Goal: Task Accomplishment & Management: Manage account settings

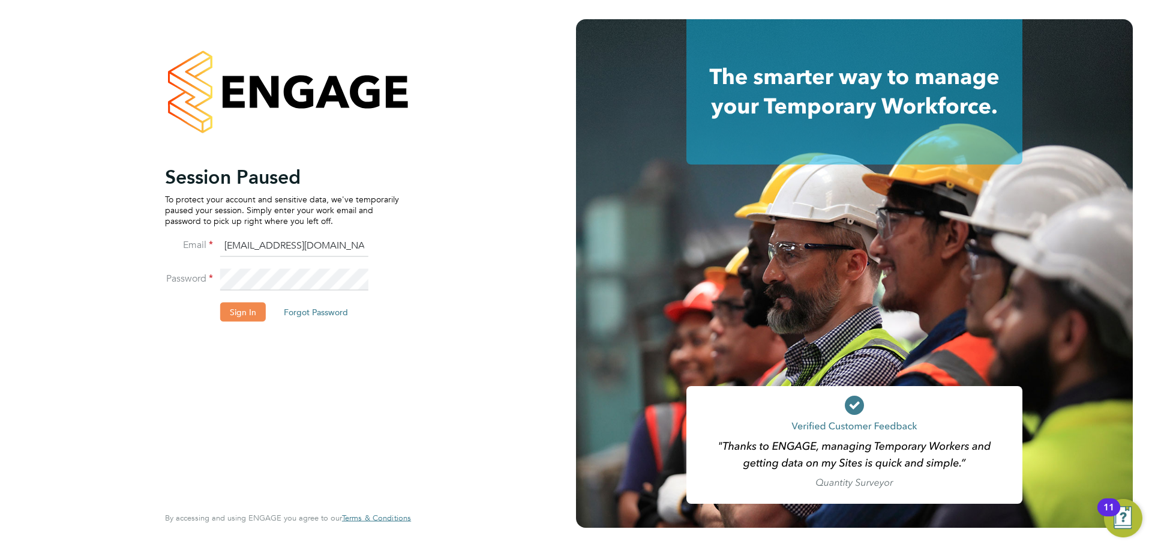
click at [253, 311] on button "Sign In" at bounding box center [243, 311] width 46 height 19
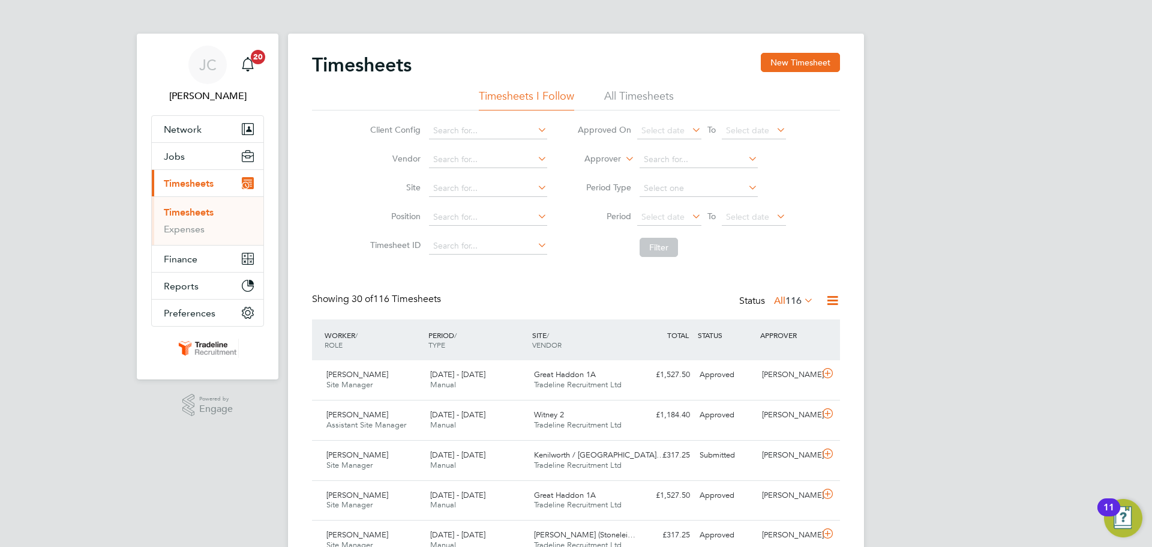
click at [667, 97] on li "All Timesheets" at bounding box center [639, 100] width 70 height 22
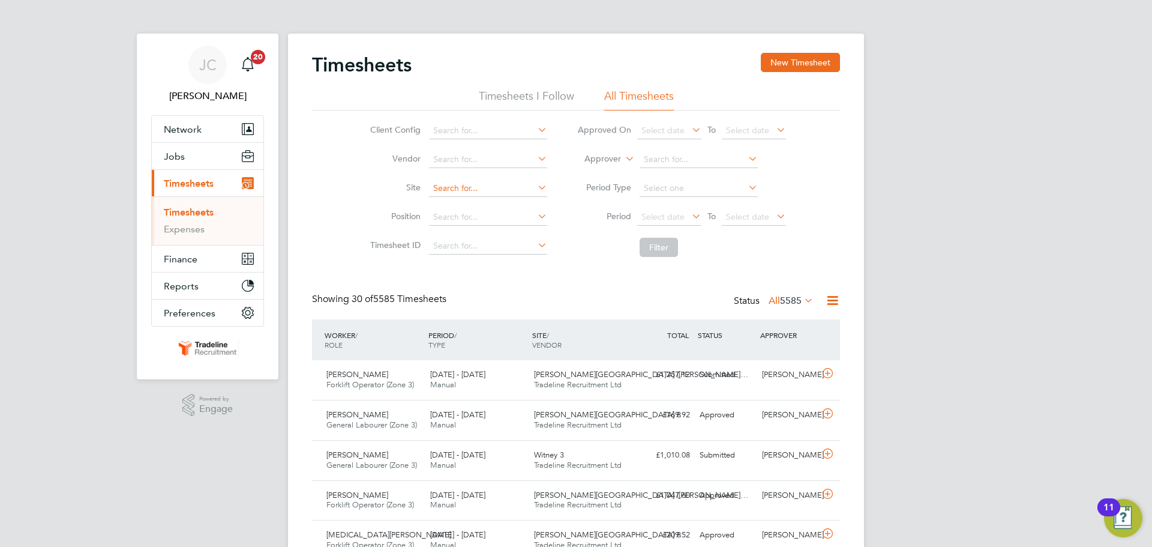
click at [479, 188] on input at bounding box center [488, 188] width 118 height 17
click at [484, 202] on li "Uffington Road, Stam ford" at bounding box center [495, 205] width 134 height 16
type input "[GEOGRAPHIC_DATA], [GEOGRAPHIC_DATA]"
click at [658, 242] on button "Filter" at bounding box center [659, 247] width 38 height 19
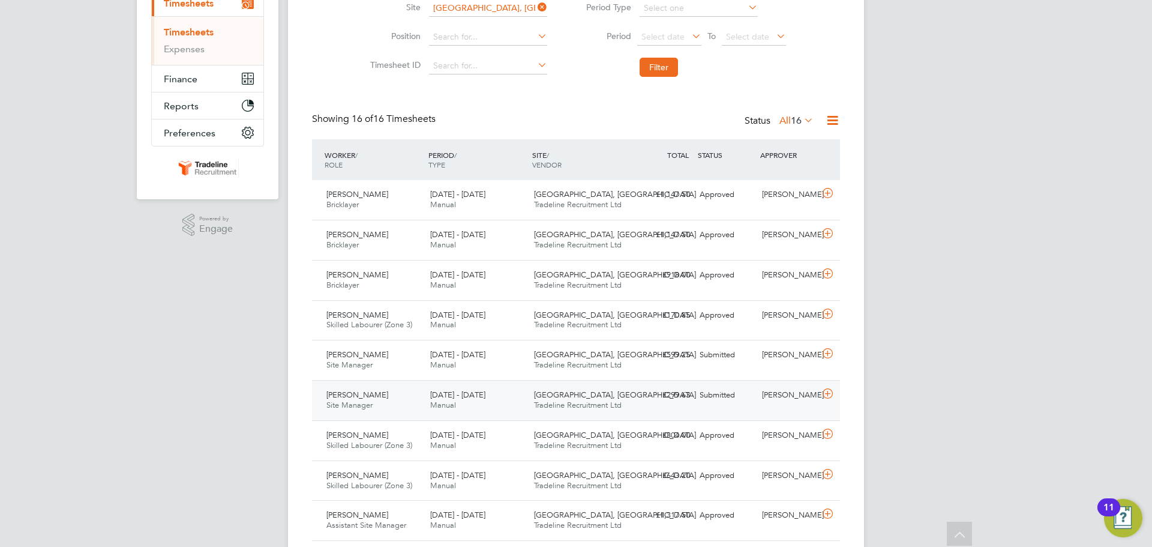
click at [513, 391] on div "28 Jul - 3 Aug 2025 Manual" at bounding box center [477, 400] width 104 height 30
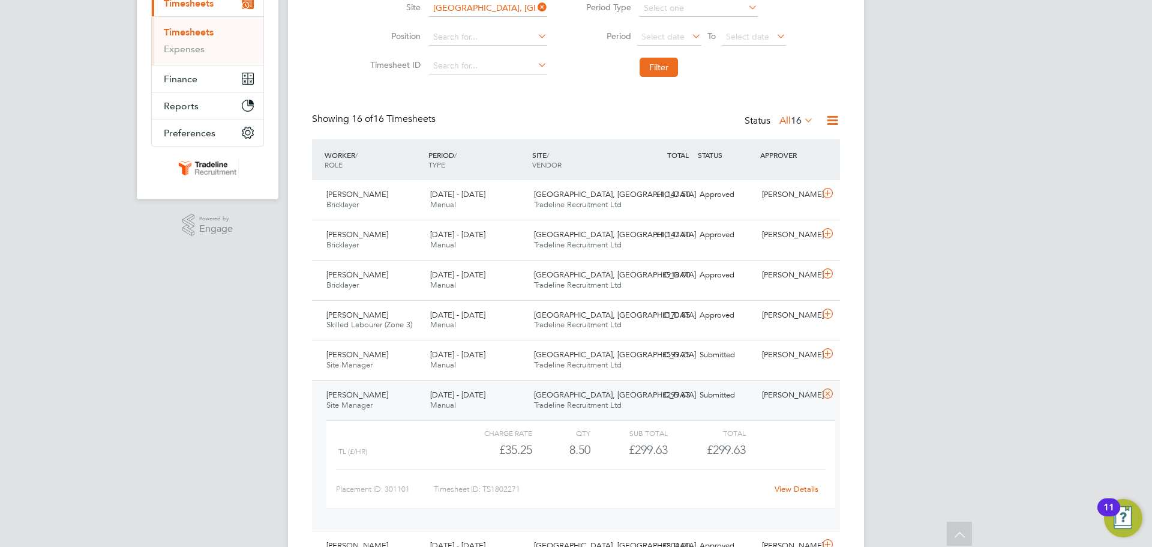
click at [803, 490] on link "View Details" at bounding box center [797, 489] width 44 height 10
click at [406, 364] on div "Danielle Preira Site Manager 4 - 10 Aug 2025" at bounding box center [374, 360] width 104 height 30
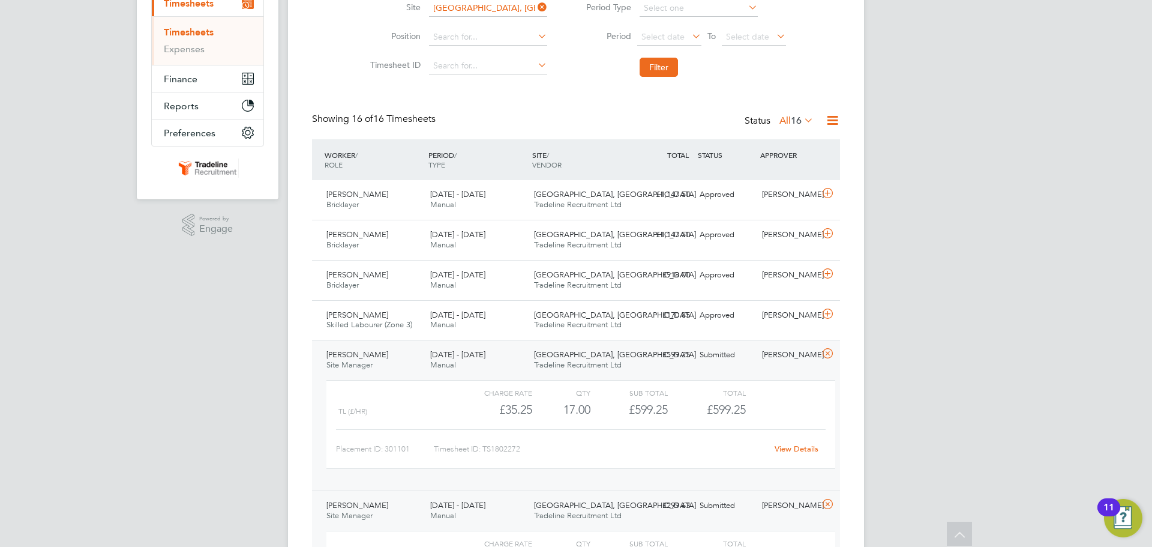
click at [441, 359] on span "4 - 10 Aug 2025" at bounding box center [457, 354] width 55 height 10
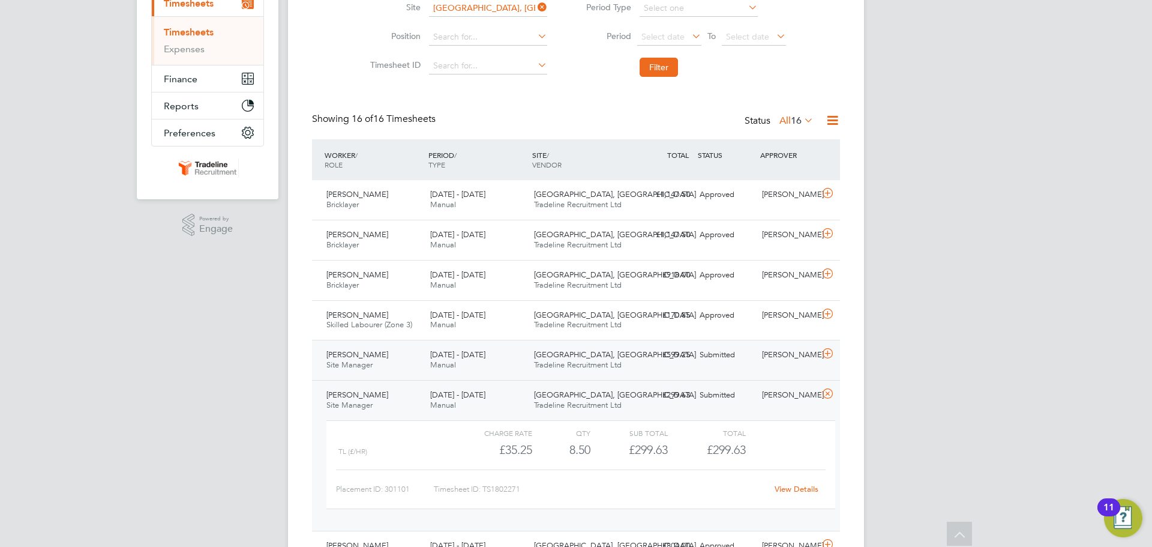
click at [496, 359] on div "4 - 10 Aug 2025 Manual" at bounding box center [477, 360] width 104 height 30
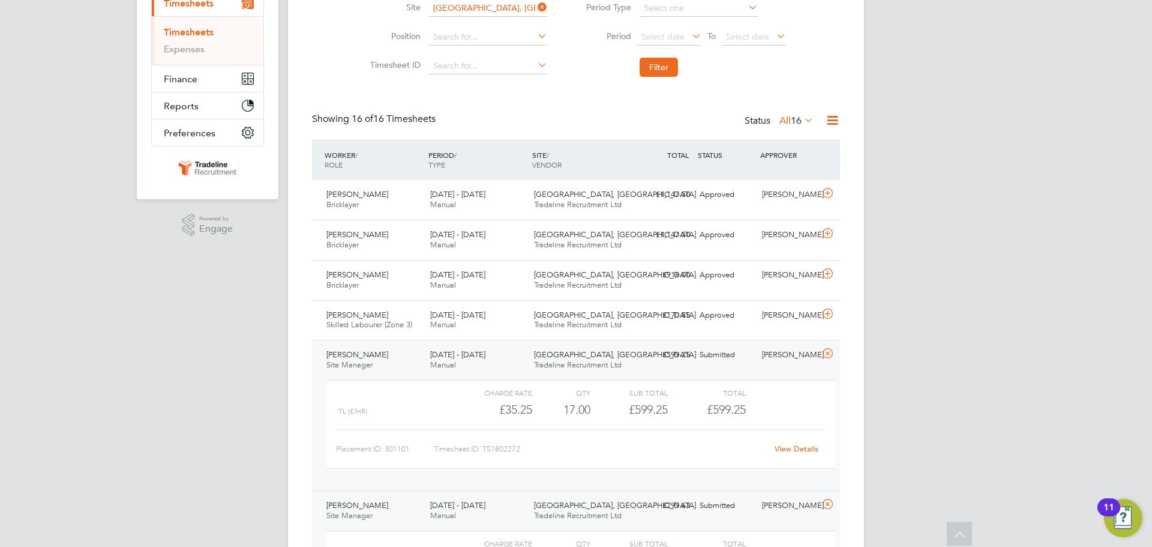
click at [808, 448] on link "View Details" at bounding box center [797, 448] width 44 height 10
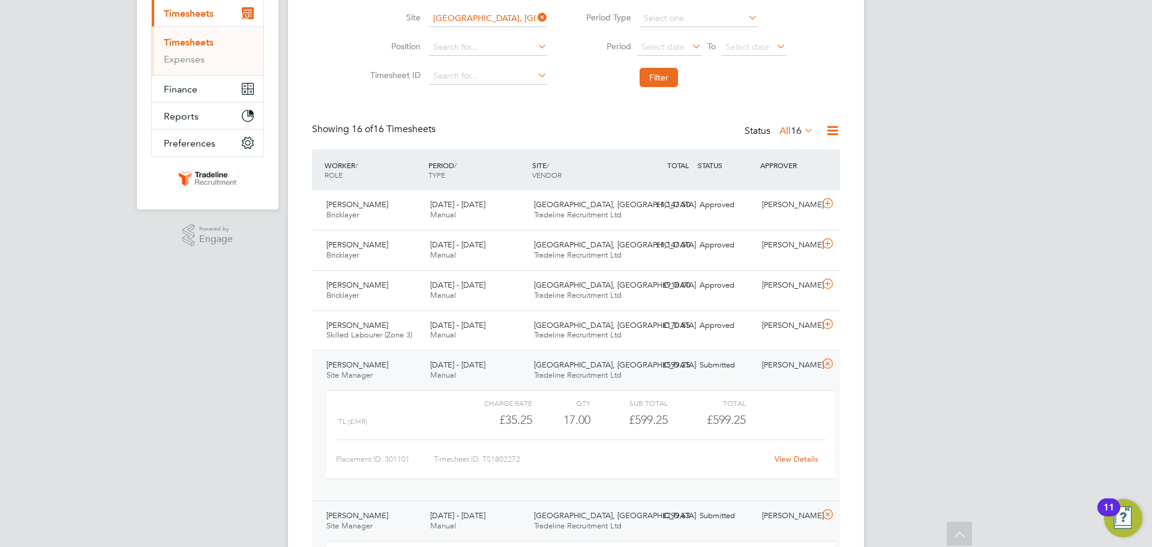
click at [515, 379] on div "4 - 10 Aug 2025 Manual" at bounding box center [477, 370] width 104 height 30
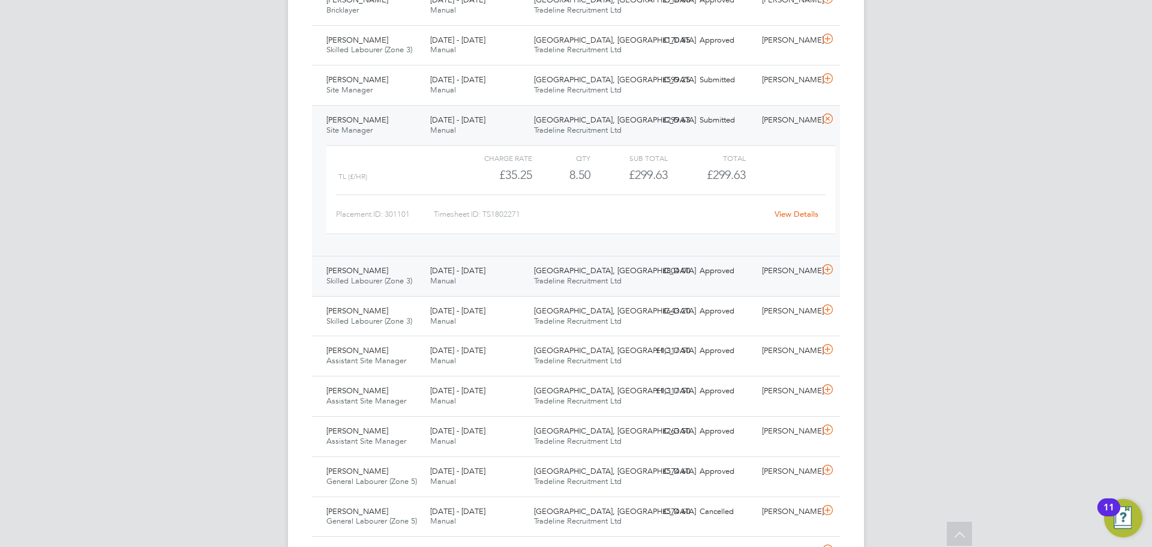
scroll to position [368, 0]
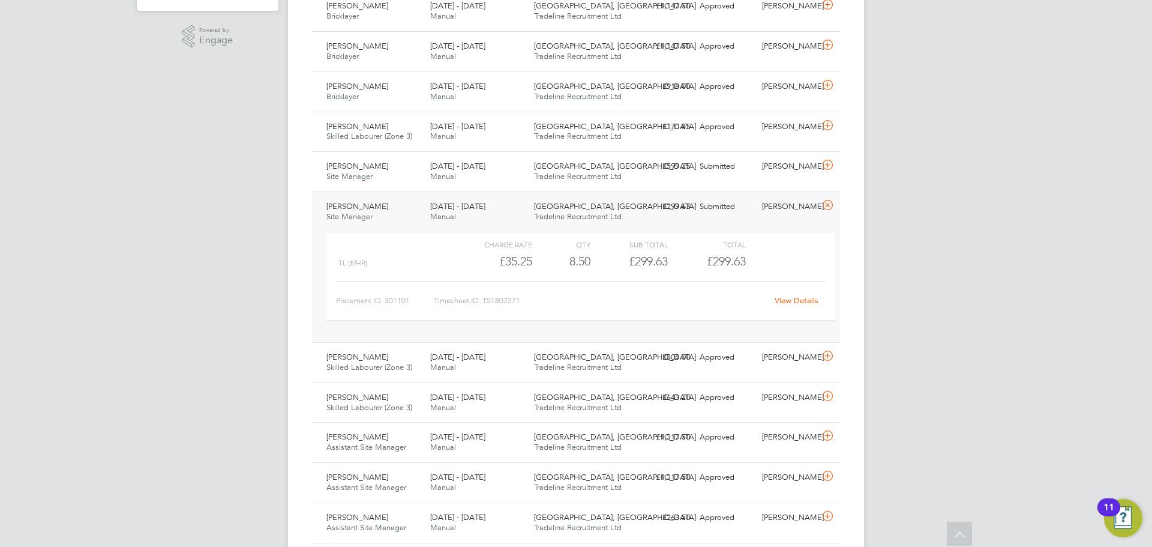
click at [514, 212] on div "28 Jul - 3 Aug 2025 Manual" at bounding box center [477, 212] width 104 height 30
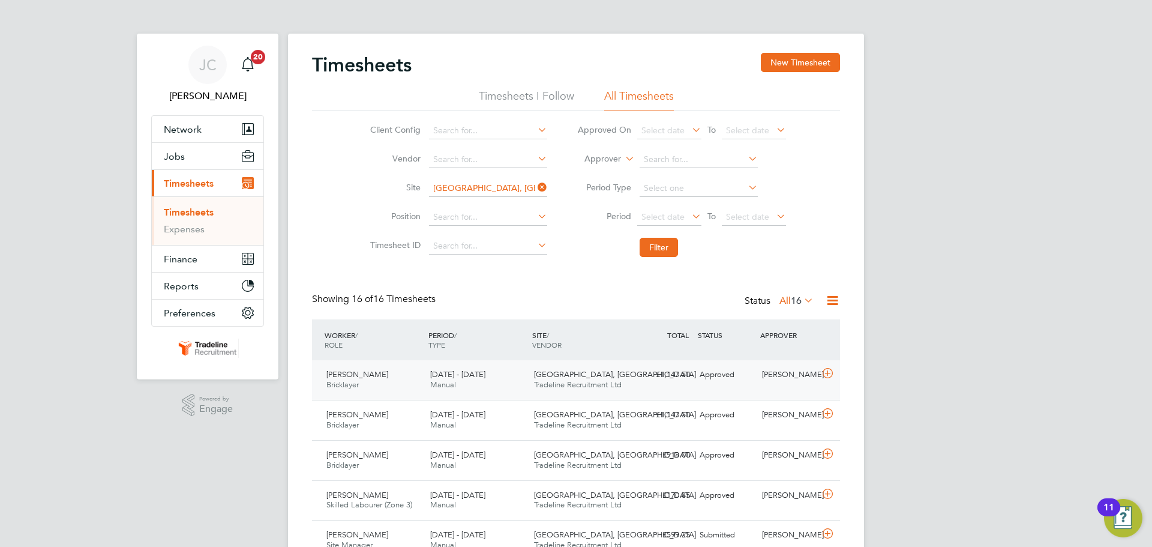
scroll to position [240, 0]
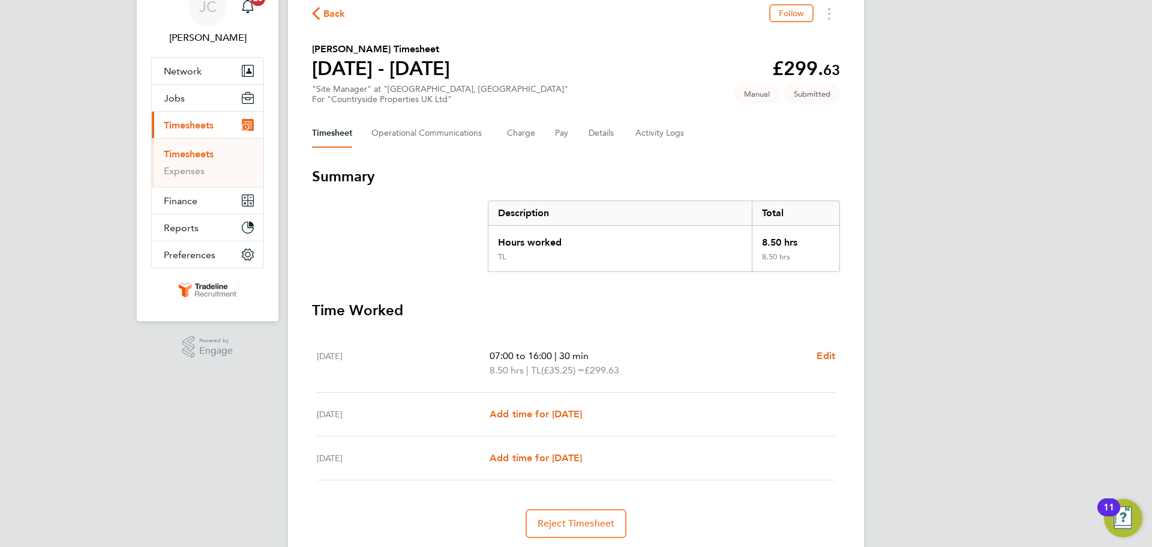
scroll to position [37, 0]
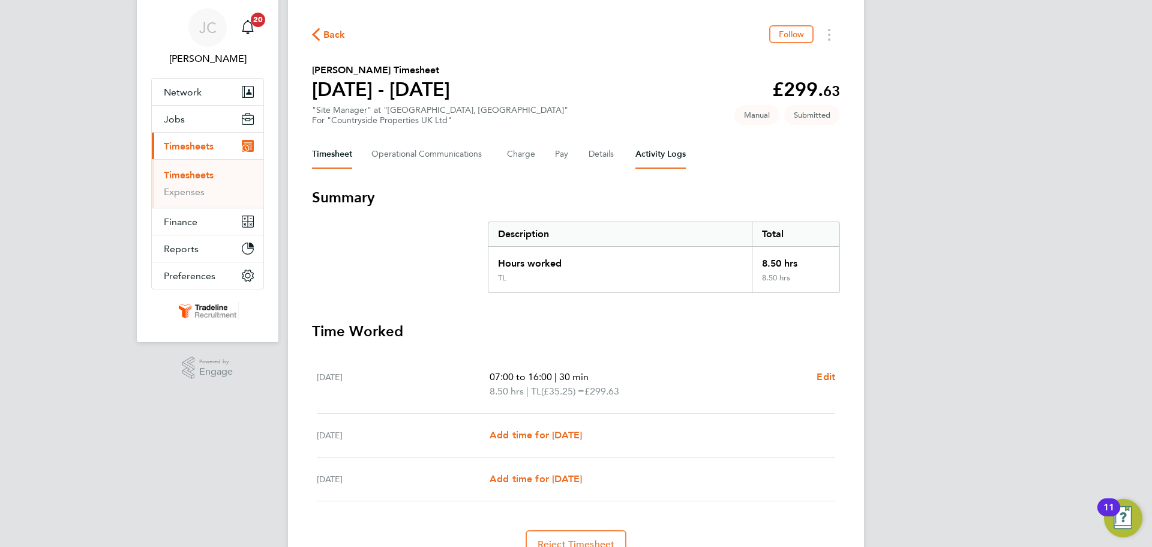
click at [662, 153] on Logs-tab "Activity Logs" at bounding box center [660, 154] width 50 height 29
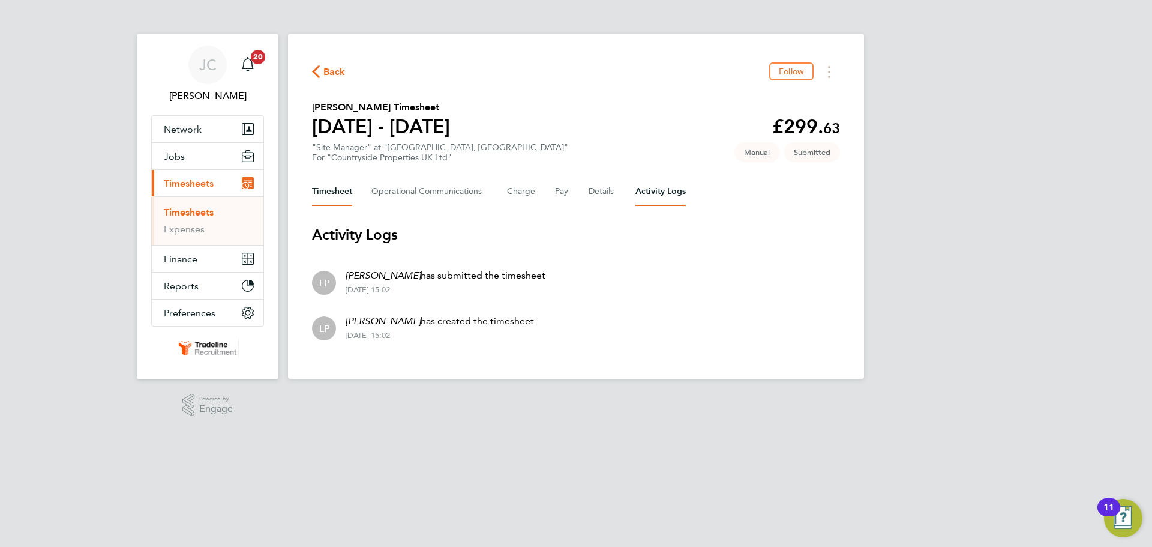
click at [343, 198] on button "Timesheet" at bounding box center [332, 191] width 40 height 29
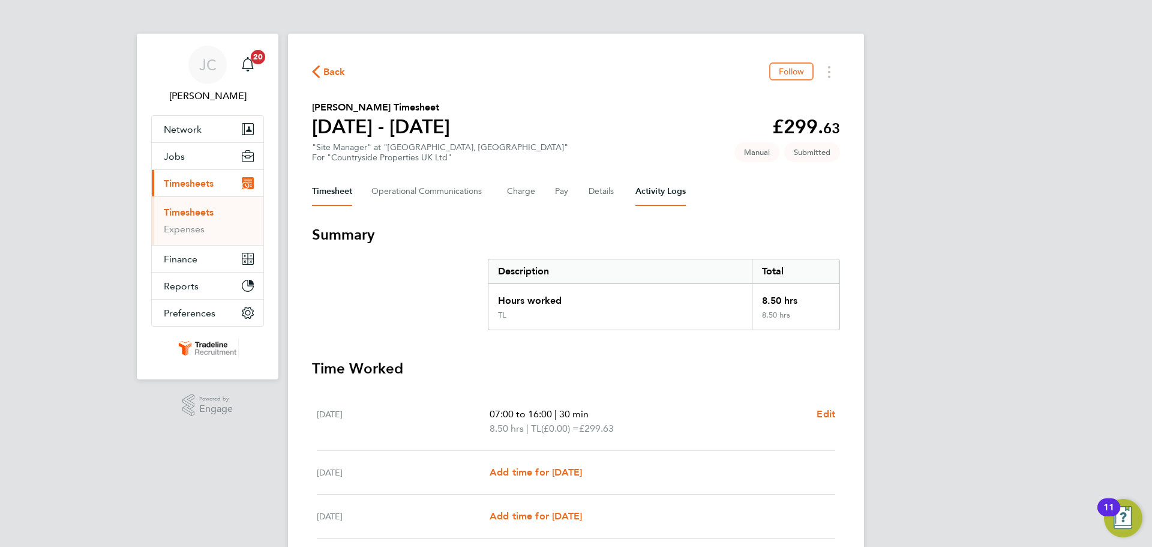
click at [657, 188] on Logs-tab "Activity Logs" at bounding box center [660, 191] width 50 height 29
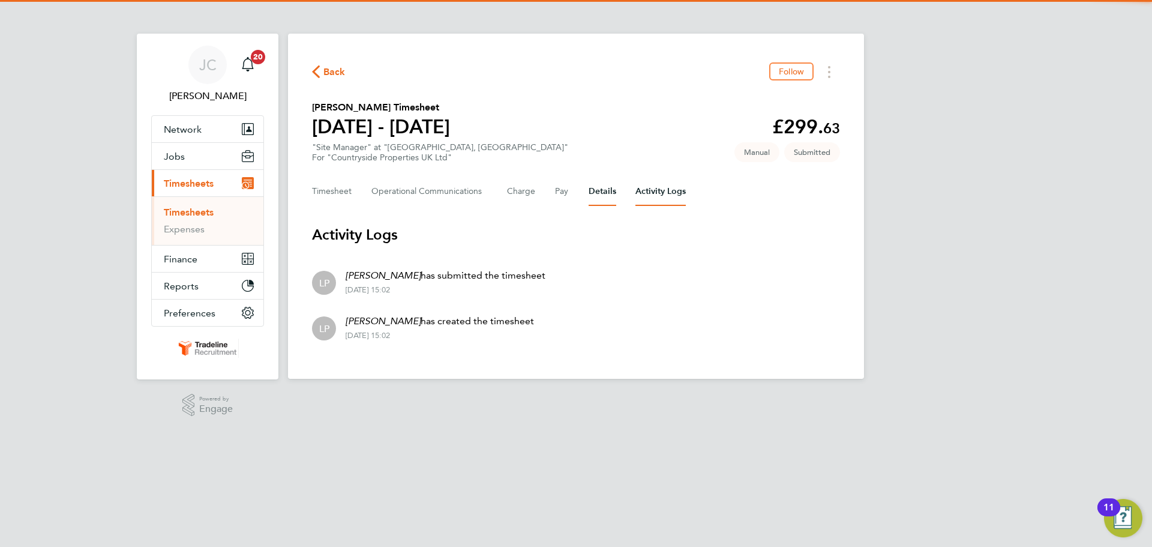
click at [603, 194] on button "Details" at bounding box center [603, 191] width 28 height 29
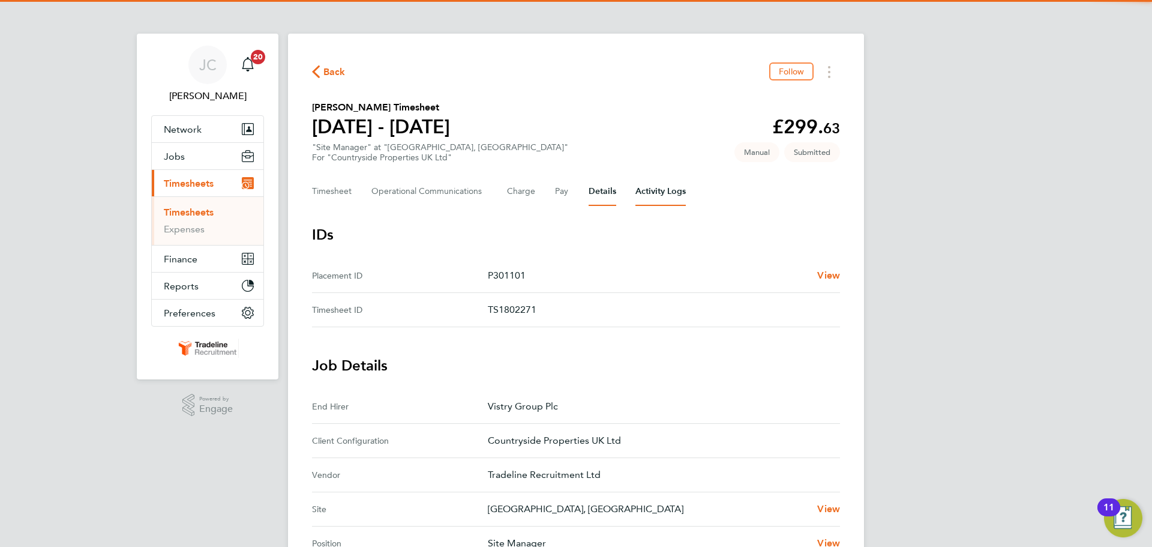
click at [660, 193] on Logs-tab "Activity Logs" at bounding box center [660, 191] width 50 height 29
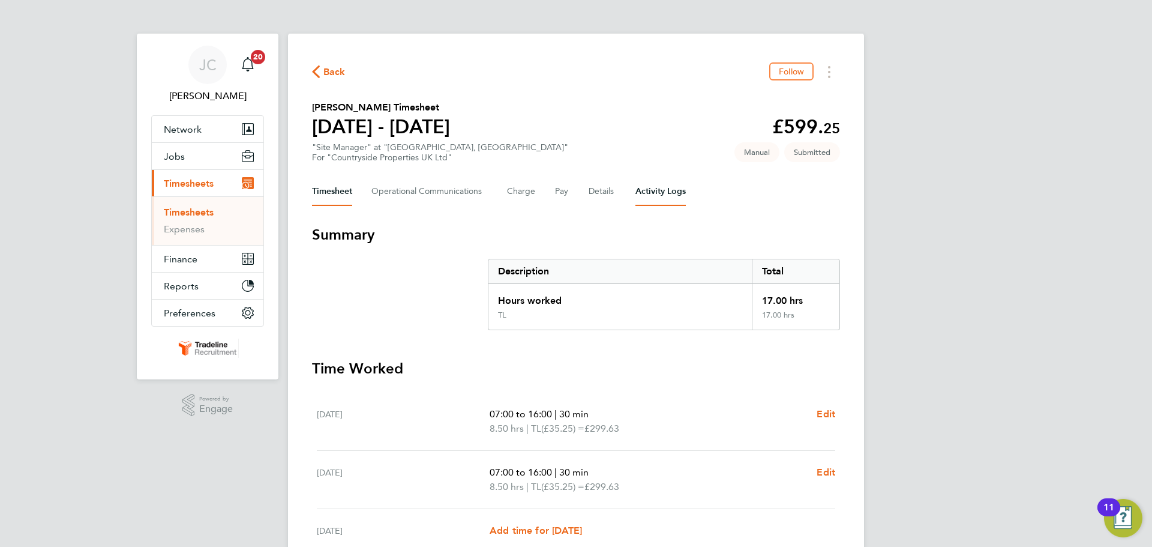
click at [646, 196] on Logs-tab "Activity Logs" at bounding box center [660, 191] width 50 height 29
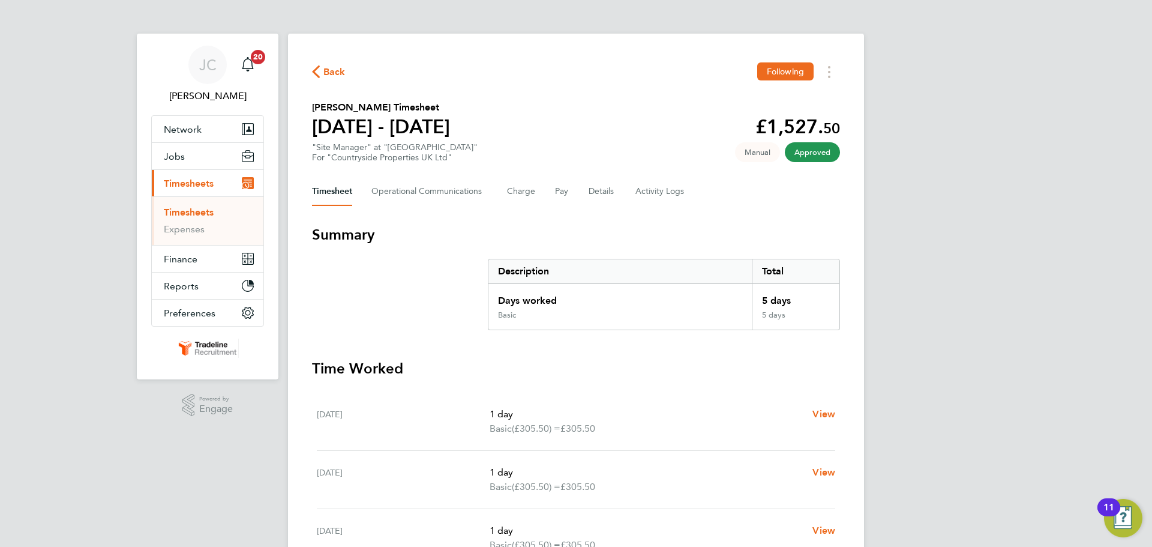
click at [197, 211] on link "Timesheets" at bounding box center [189, 211] width 50 height 11
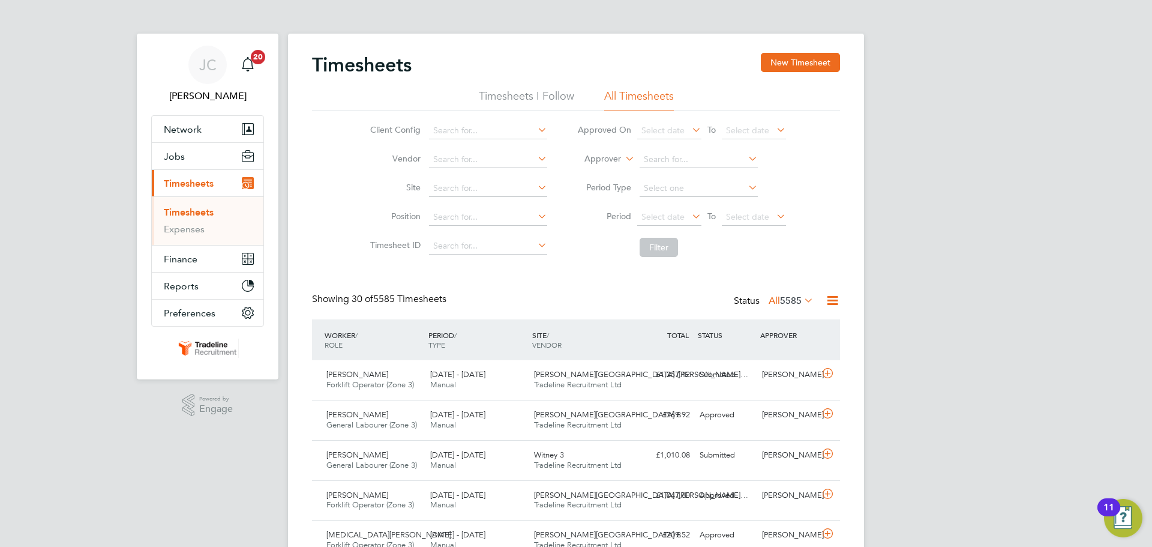
click at [561, 97] on li "Timesheets I Follow" at bounding box center [526, 100] width 95 height 22
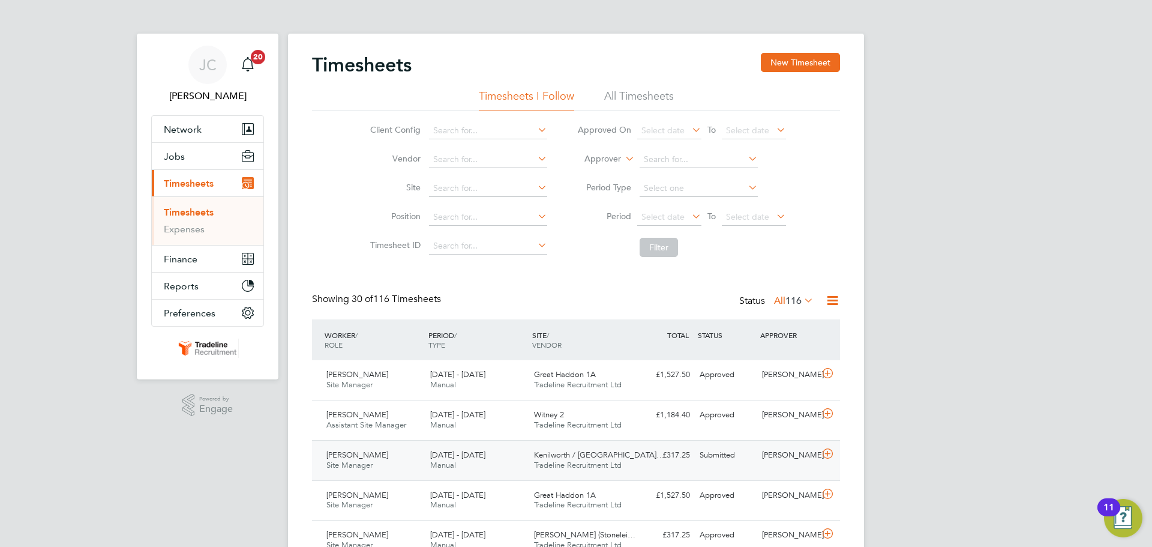
click at [736, 457] on div "Submitted" at bounding box center [726, 455] width 62 height 20
